Goal: Transaction & Acquisition: Purchase product/service

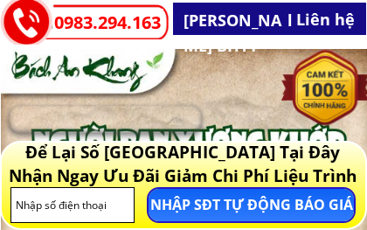
click at [207, 164] on h3 "Để Lại Số Điện Thoại Tại Đây Nhận Ngay Ưu Đãi Giảm Chi Phí Liệu Trình" at bounding box center [182, 164] width 359 height 46
click at [298, 97] on div at bounding box center [325, 90] width 86 height 86
